Goal: Task Accomplishment & Management: Manage account settings

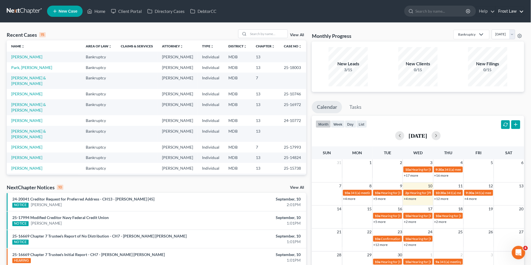
click at [506, 9] on link "Frost Law" at bounding box center [510, 11] width 28 height 10
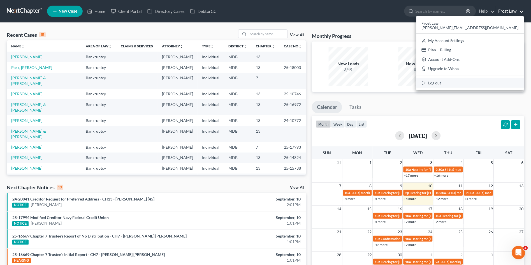
click at [484, 85] on link "Log out" at bounding box center [471, 83] width 108 height 10
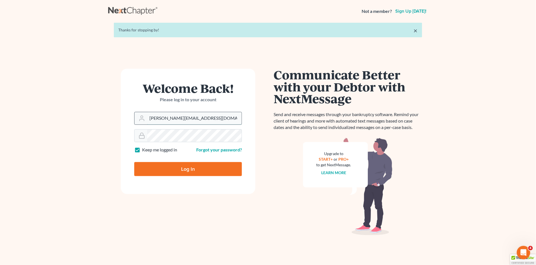
click at [192, 119] on input "[PERSON_NAME][EMAIL_ADDRESS][DOMAIN_NAME]" at bounding box center [194, 118] width 94 height 12
type input "[EMAIL_ADDRESS][DOMAIN_NAME]"
click at [188, 170] on input "Log In" at bounding box center [188, 169] width 108 height 14
type input "Thinking..."
